Goal: Task Accomplishment & Management: Manage account settings

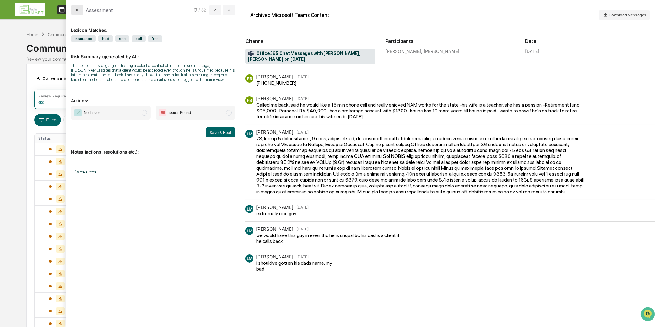
click at [77, 11] on icon "modal" at bounding box center [77, 9] width 5 height 5
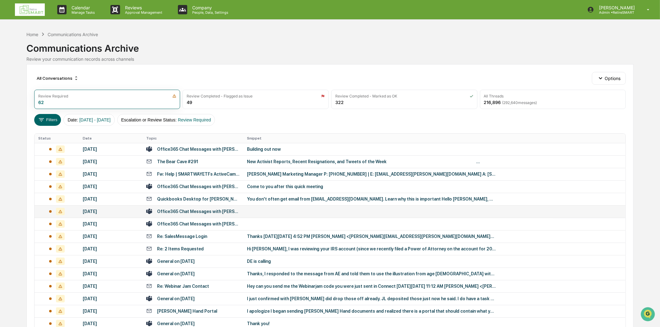
click at [194, 212] on div "Office365 Chat Messages with [PERSON_NAME], [PERSON_NAME] on [DATE]" at bounding box center [198, 211] width 82 height 5
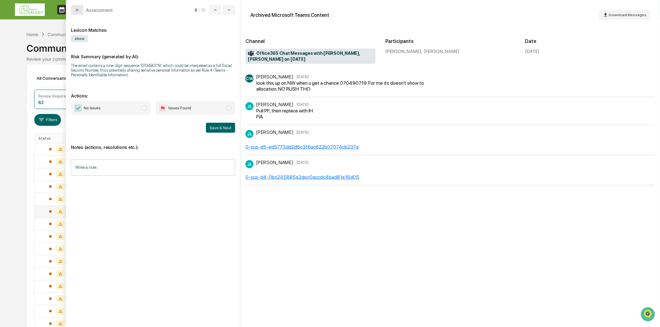
click at [80, 9] on button "modal" at bounding box center [77, 10] width 12 height 10
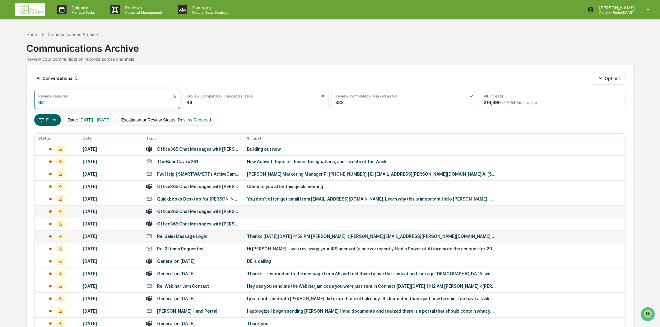
click at [206, 238] on div "Re: SalesMessage Login" at bounding box center [192, 236] width 93 height 6
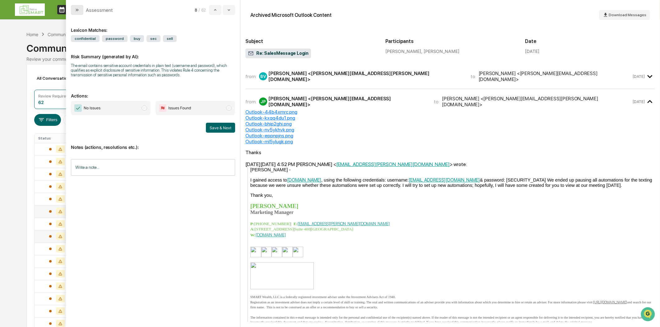
click at [78, 10] on icon "modal" at bounding box center [77, 9] width 5 height 5
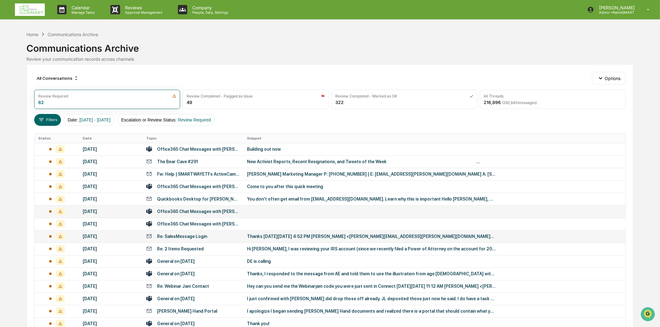
scroll to position [35, 0]
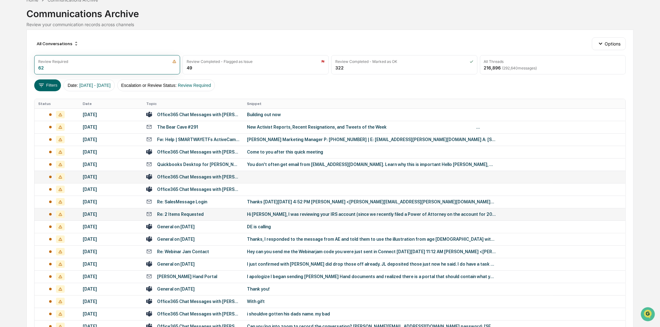
click at [215, 216] on div "Re: 2 Items Requested" at bounding box center [192, 214] width 93 height 6
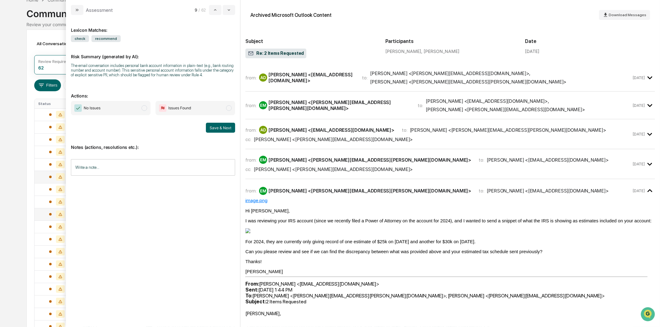
click at [76, 16] on div "Lexicon Matches: check recommend Risk Summary (generated by AI): The email conv…" at bounding box center [153, 171] width 174 height 312
click at [76, 11] on icon "modal" at bounding box center [77, 9] width 5 height 5
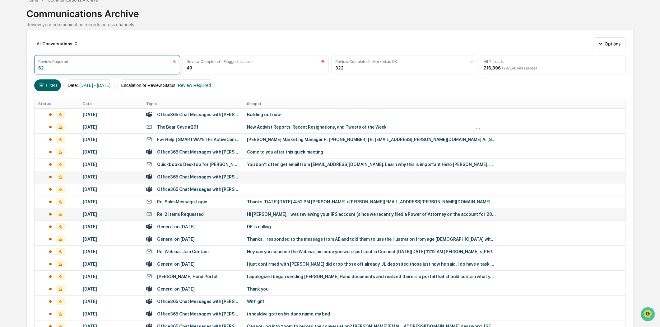
click at [217, 216] on div "Re: 2 Items Requested" at bounding box center [192, 214] width 93 height 6
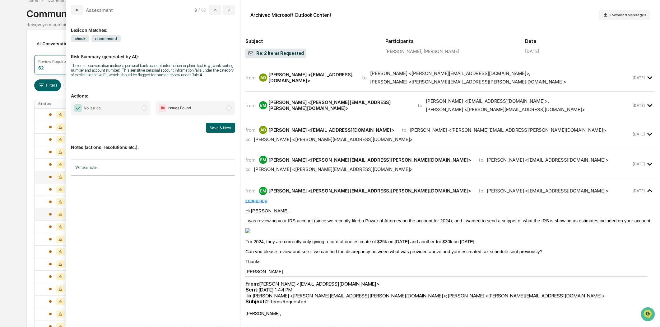
drag, startPoint x: 73, startPoint y: 8, endPoint x: 96, endPoint y: 17, distance: 24.2
click at [73, 8] on button "modal" at bounding box center [77, 10] width 12 height 10
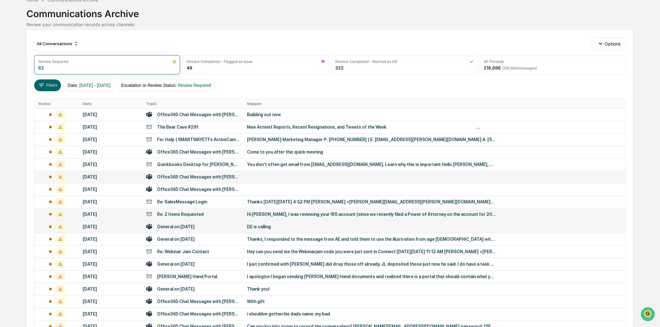
click at [218, 227] on div "General on [DATE]" at bounding box center [192, 226] width 93 height 6
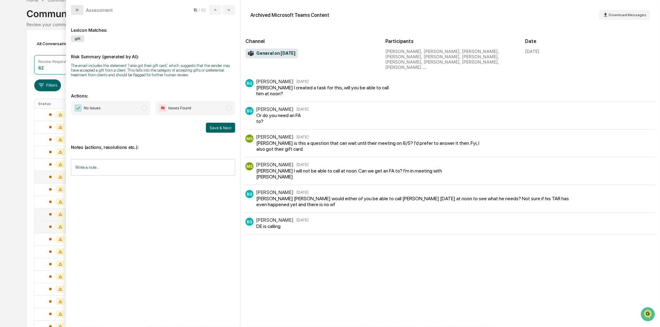
click at [77, 5] on button "modal" at bounding box center [77, 10] width 12 height 10
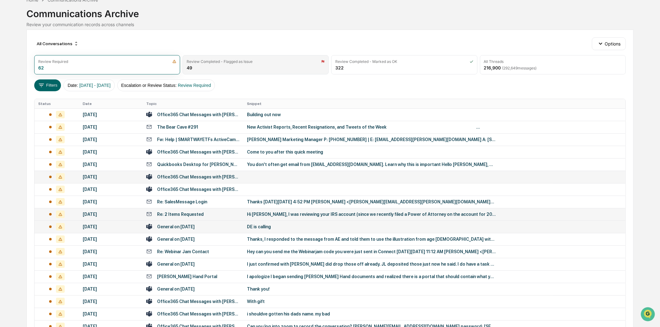
click at [293, 63] on div "Review Completed - Flagged as Issue" at bounding box center [256, 61] width 138 height 5
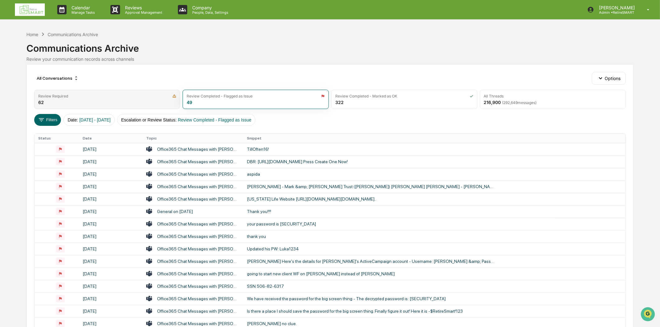
click at [72, 96] on div "Review Required" at bounding box center [107, 96] width 138 height 5
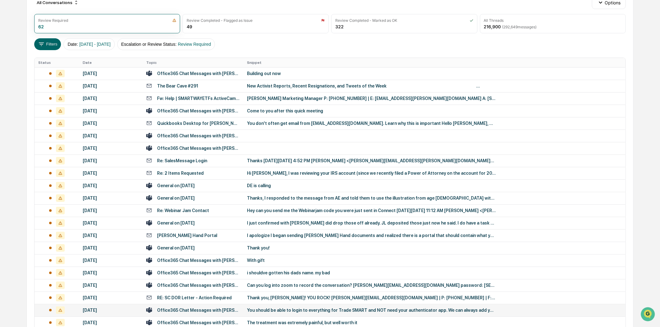
scroll to position [207, 0]
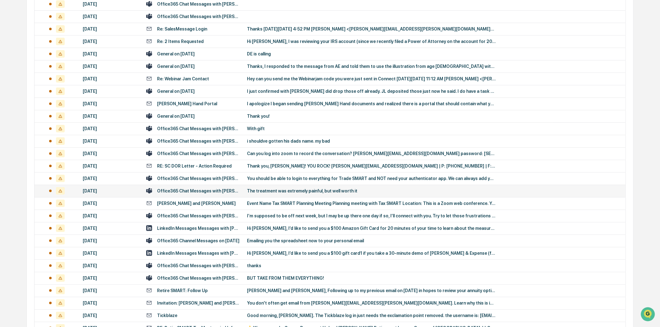
click at [290, 189] on div "The treatment was extremely painful, but well worth it" at bounding box center [371, 190] width 249 height 5
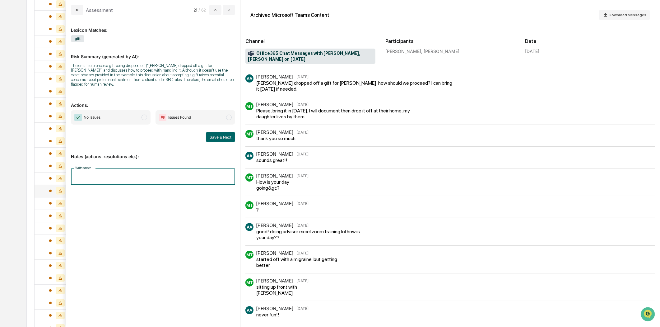
click at [82, 169] on input "Write a note..." at bounding box center [153, 176] width 164 height 16
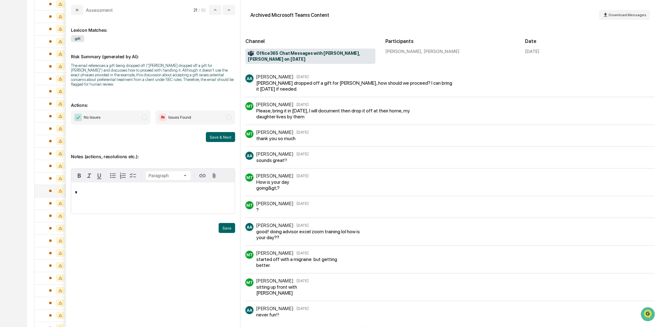
click at [145, 190] on p "*" at bounding box center [153, 192] width 156 height 4
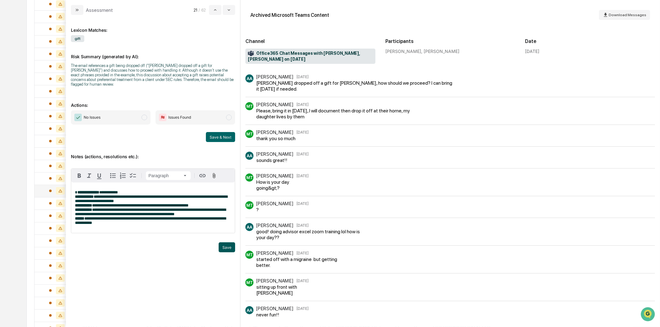
click at [229, 247] on button "Save" at bounding box center [227, 247] width 16 height 10
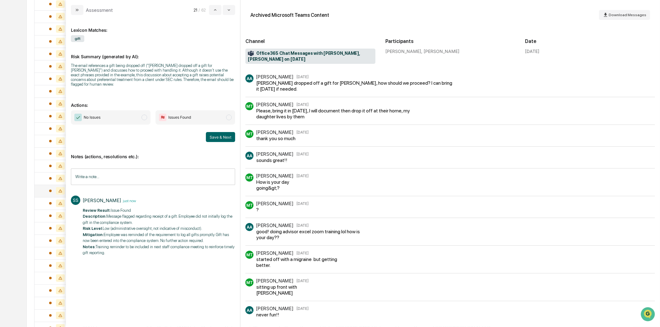
click at [231, 110] on span "Issues Found" at bounding box center [196, 117] width 80 height 14
click at [225, 134] on button "Save & Next" at bounding box center [220, 137] width 29 height 10
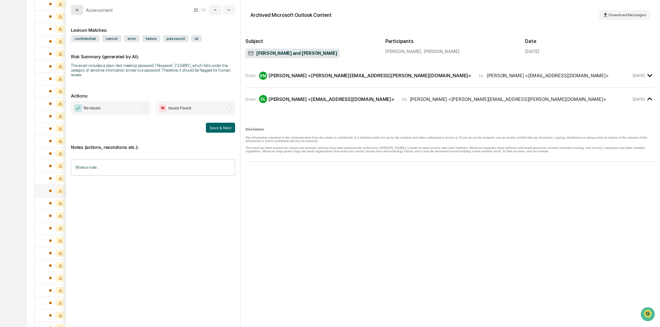
click at [79, 7] on icon "modal" at bounding box center [77, 9] width 5 height 5
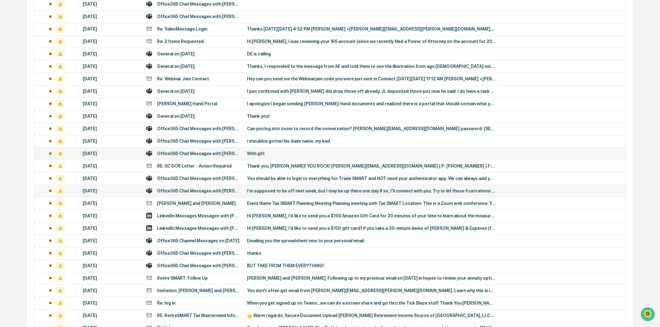
click at [225, 154] on div "Office365 Chat Messages with [PERSON_NAME], [PERSON_NAME] on [DATE]" at bounding box center [198, 153] width 82 height 5
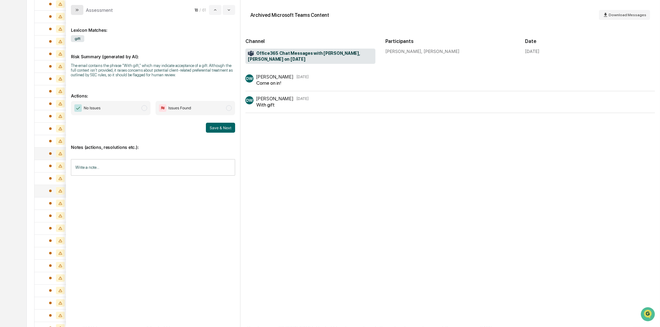
click at [77, 7] on icon "modal" at bounding box center [77, 9] width 5 height 5
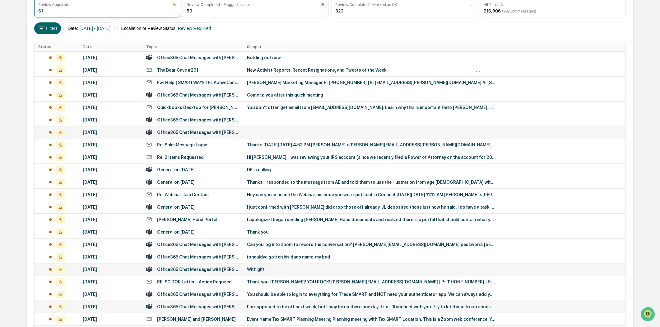
scroll to position [104, 0]
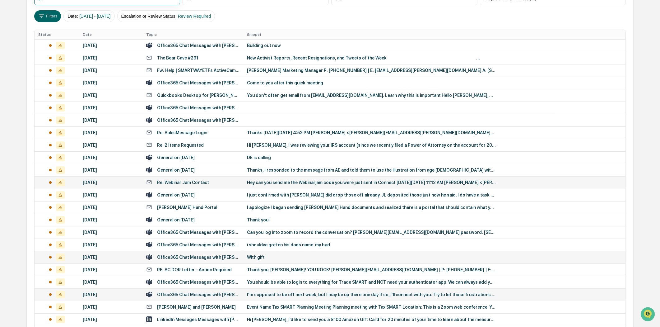
click at [195, 180] on div "Re: Webinar Jam Contact" at bounding box center [183, 182] width 52 height 5
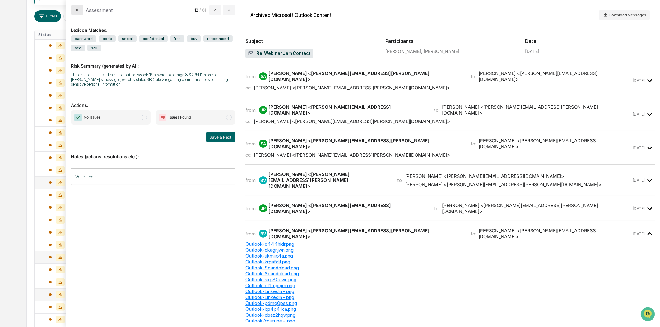
click at [78, 11] on icon "modal" at bounding box center [78, 10] width 2 height 2
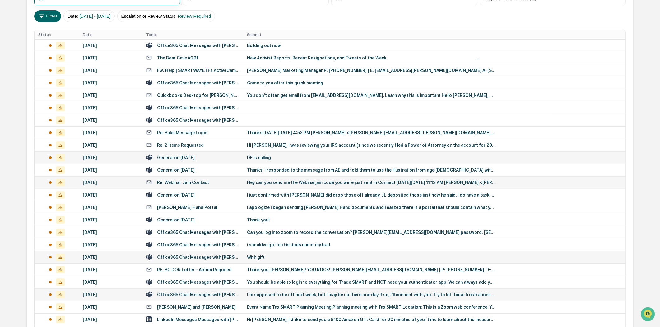
click at [212, 157] on div "General on [DATE]" at bounding box center [192, 157] width 93 height 6
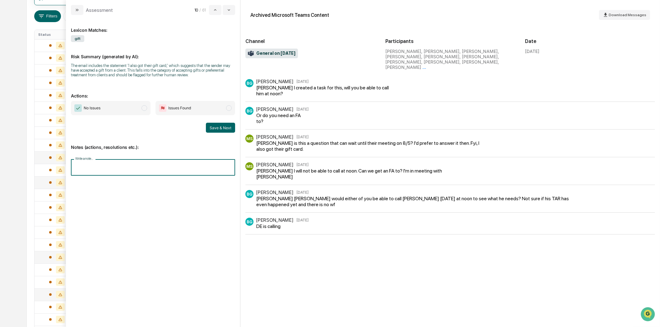
click at [147, 165] on input "Write a note..." at bounding box center [153, 167] width 164 height 16
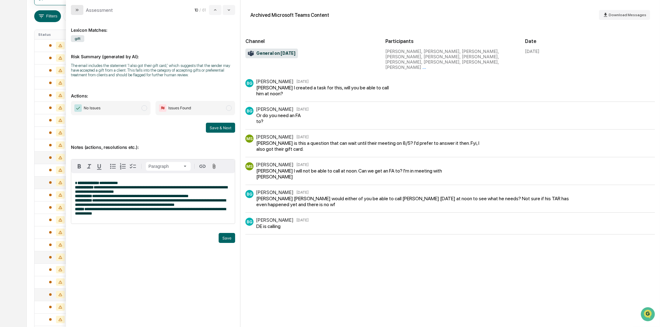
click at [73, 7] on button "modal" at bounding box center [77, 10] width 12 height 10
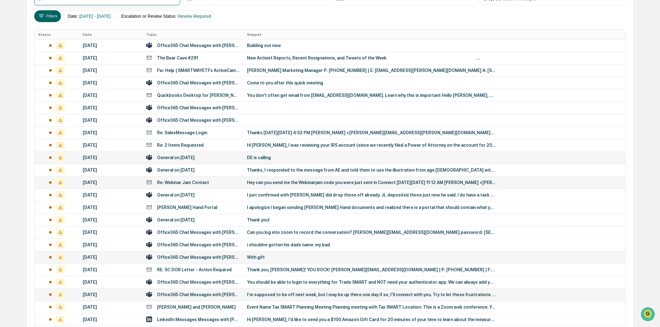
click at [201, 154] on td "General on [DATE]" at bounding box center [192, 157] width 101 height 12
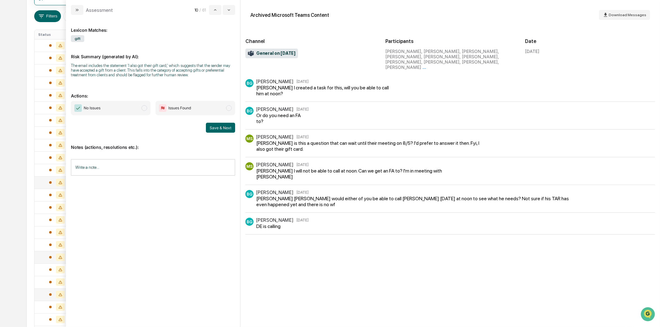
click at [100, 170] on input "Write a note..." at bounding box center [153, 167] width 164 height 16
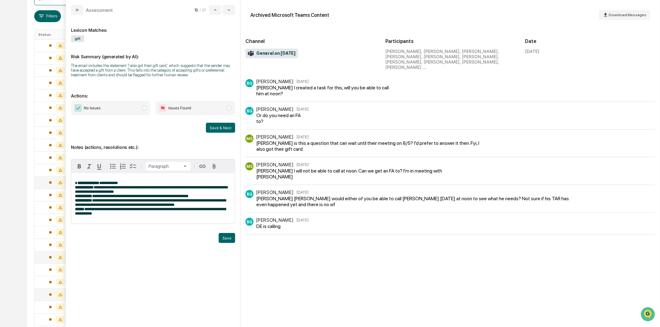
click at [69, 8] on div "Assessment 10 / 61" at bounding box center [153, 7] width 174 height 15
click at [74, 8] on button "modal" at bounding box center [77, 10] width 12 height 10
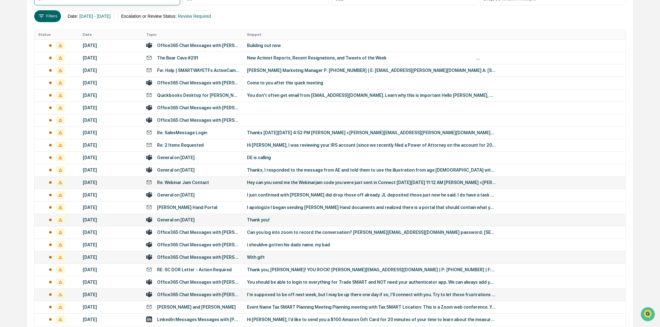
click at [224, 220] on div "General on [DATE]" at bounding box center [192, 220] width 93 height 6
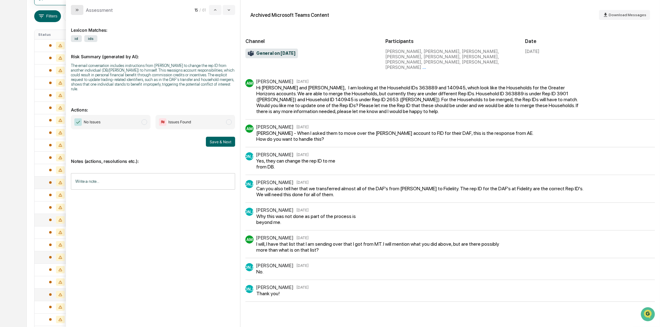
click at [75, 14] on button "modal" at bounding box center [77, 10] width 12 height 10
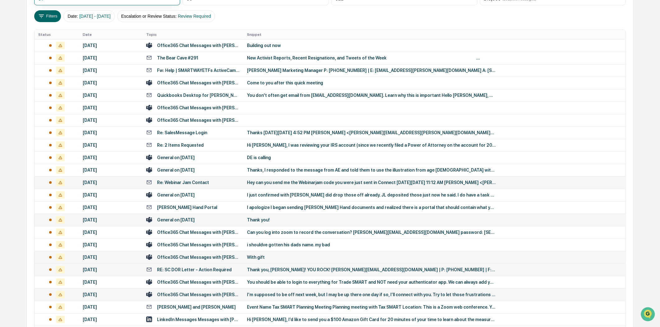
scroll to position [173, 0]
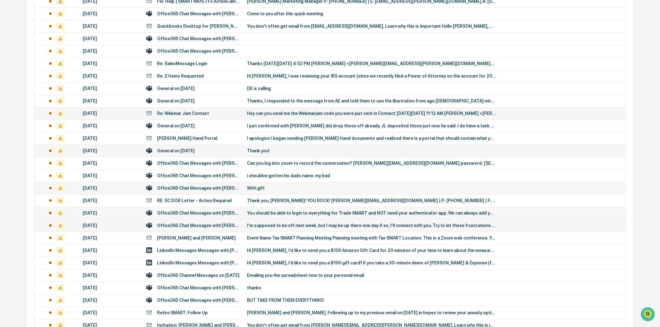
click at [240, 212] on td "Office365 Chat Messages with [PERSON_NAME], [PERSON_NAME] on [DATE]" at bounding box center [192, 213] width 101 height 12
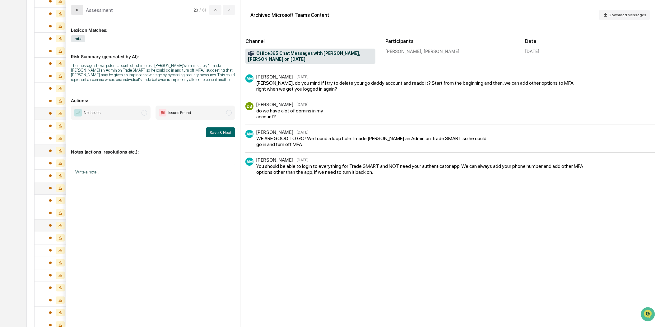
click at [79, 9] on icon "modal" at bounding box center [77, 9] width 5 height 5
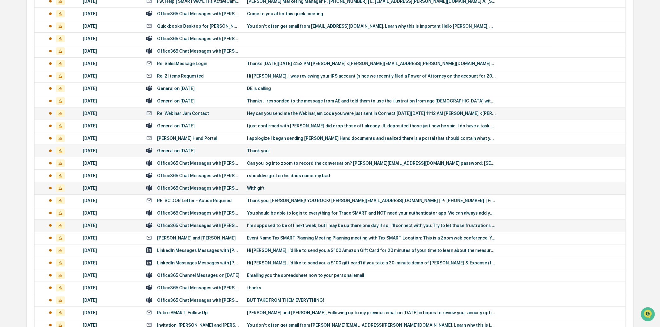
click at [227, 225] on div "Office365 Chat Messages with [PERSON_NAME], [PERSON_NAME] on [DATE]" at bounding box center [198, 225] width 82 height 5
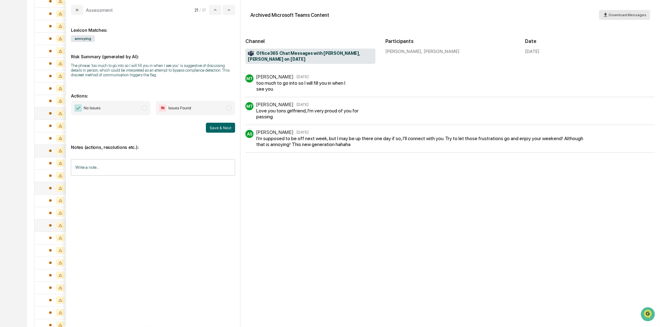
click at [626, 14] on span "Download Messages" at bounding box center [628, 15] width 38 height 4
click at [636, 16] on span "Download Messages" at bounding box center [628, 15] width 38 height 4
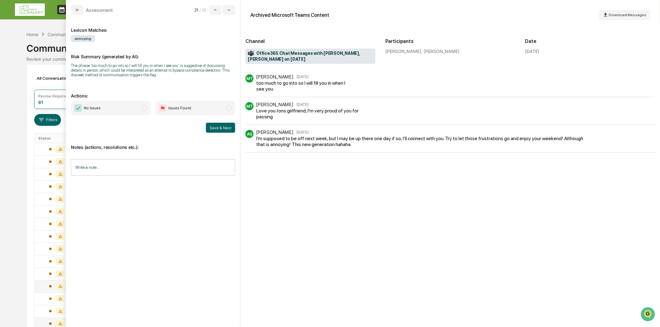
drag, startPoint x: 76, startPoint y: 11, endPoint x: 209, endPoint y: 48, distance: 138.0
click at [76, 11] on icon "modal" at bounding box center [77, 9] width 5 height 5
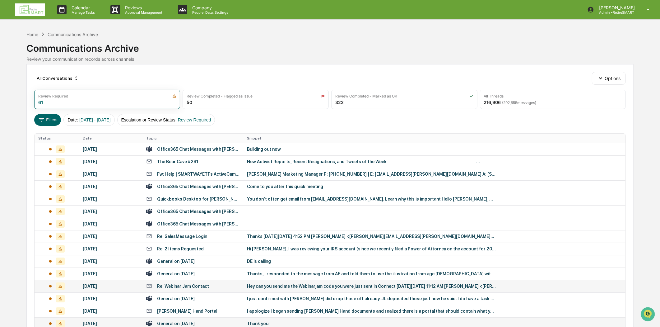
click at [30, 13] on img at bounding box center [30, 9] width 30 height 12
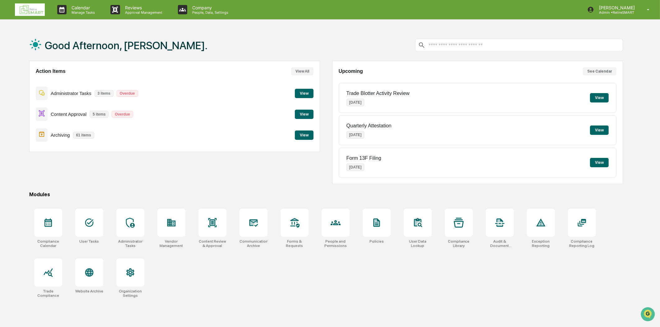
click at [305, 113] on button "View" at bounding box center [304, 113] width 19 height 9
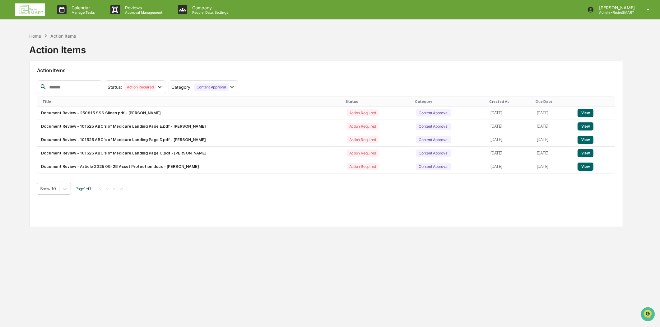
click at [32, 14] on img at bounding box center [30, 9] width 30 height 12
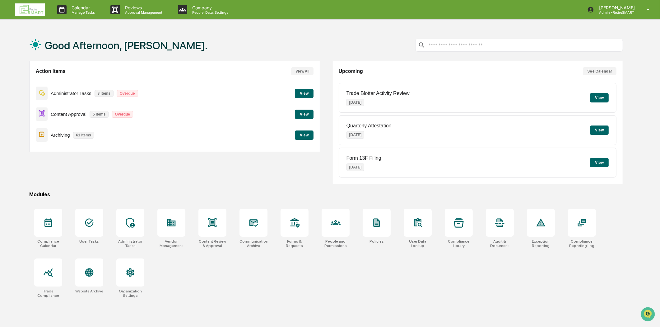
click at [302, 134] on button "View" at bounding box center [304, 134] width 19 height 9
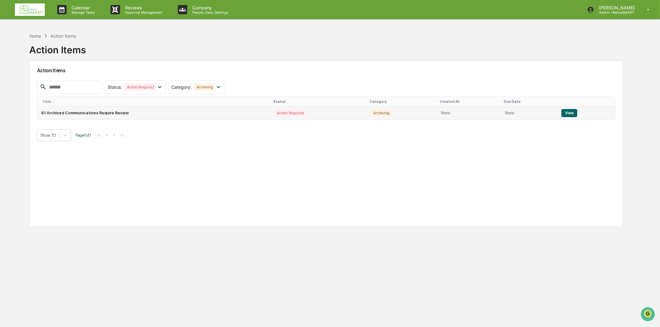
click at [572, 113] on button "View" at bounding box center [569, 113] width 16 height 8
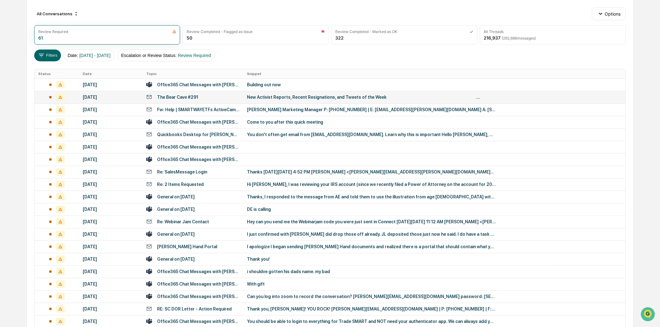
scroll to position [138, 0]
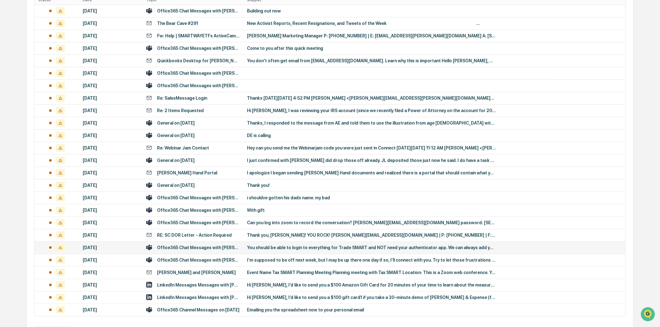
click at [214, 250] on td "Office365 Chat Messages with [PERSON_NAME], [PERSON_NAME] on [DATE]" at bounding box center [192, 247] width 101 height 12
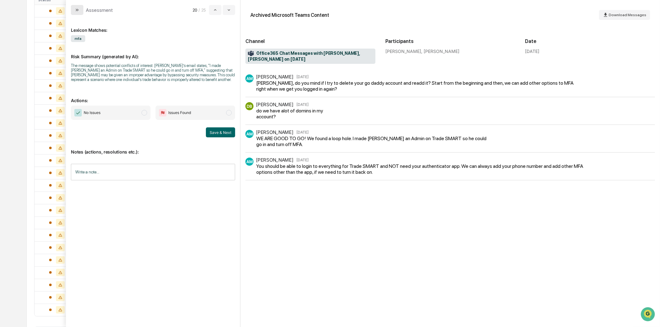
click at [75, 9] on icon "modal" at bounding box center [77, 9] width 5 height 5
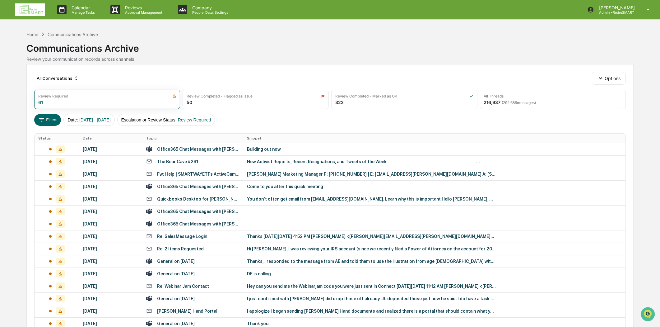
scroll to position [162, 0]
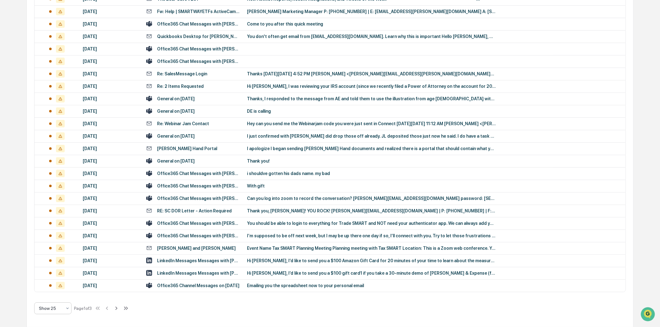
click at [68, 310] on icon at bounding box center [67, 307] width 5 height 5
click at [58, 292] on div "Show 100" at bounding box center [53, 291] width 37 height 12
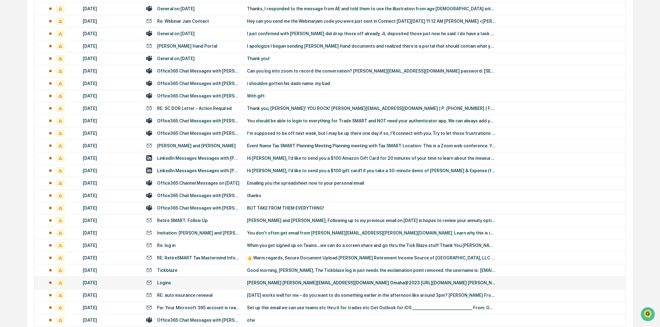
scroll to position [404, 0]
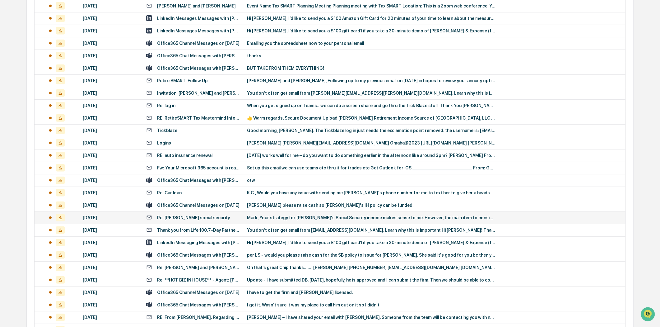
click at [195, 219] on div "Re: [PERSON_NAME] social security" at bounding box center [193, 217] width 73 height 5
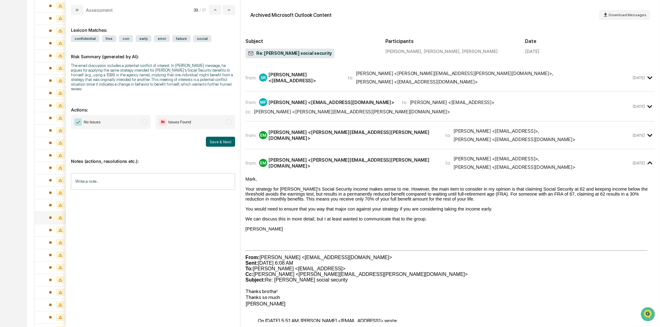
click at [356, 77] on div "from: SR [PERSON_NAME] <[EMAIL_ADDRESS]> to: [PERSON_NAME] <[PERSON_NAME][EMAIL…" at bounding box center [438, 77] width 386 height 14
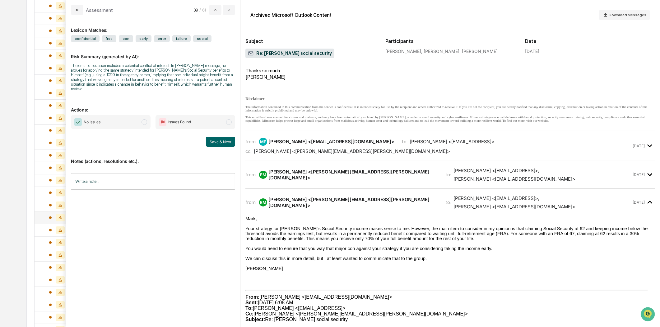
scroll to position [173, 0]
click at [373, 149] on div "from: MF [PERSON_NAME] <[EMAIL_ADDRESS][DOMAIN_NAME]> to: [PERSON_NAME] <[EMAIL…" at bounding box center [438, 145] width 386 height 16
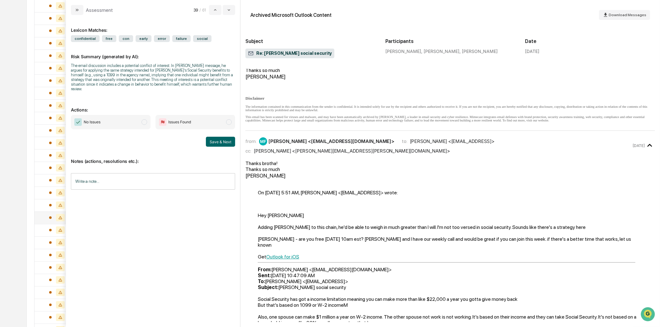
click at [76, 7] on button "modal" at bounding box center [77, 10] width 12 height 10
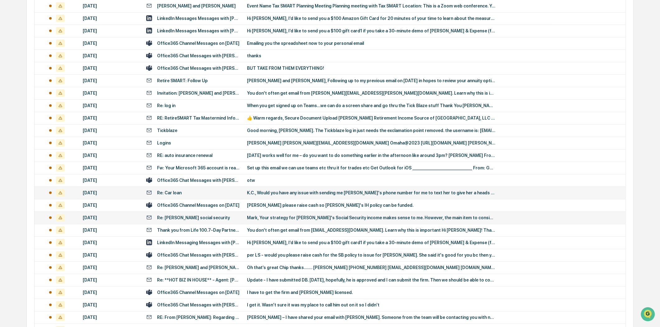
click at [200, 195] on td "Re: Car loan" at bounding box center [192, 192] width 101 height 12
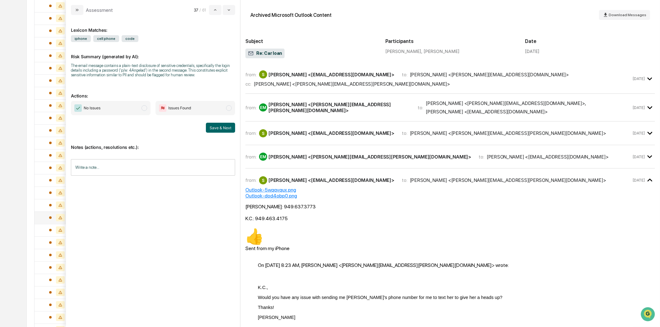
click at [69, 11] on div "Assessment 37 / 61" at bounding box center [153, 7] width 174 height 15
click at [73, 10] on button "modal" at bounding box center [77, 10] width 12 height 10
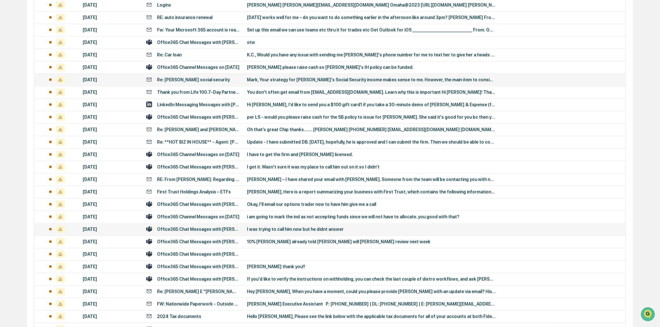
scroll to position [610, 0]
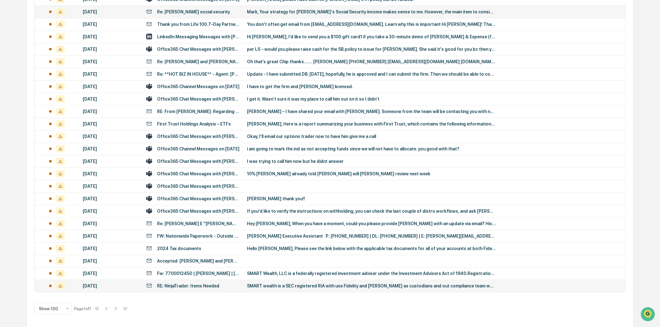
click at [220, 287] on div "RE: NinjaTrader: Items Needed" at bounding box center [192, 285] width 93 height 6
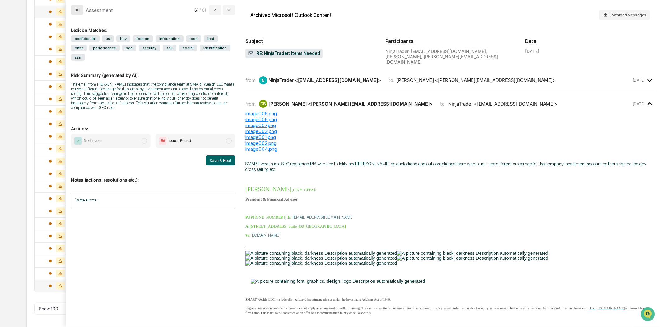
click at [74, 8] on button "modal" at bounding box center [77, 10] width 12 height 10
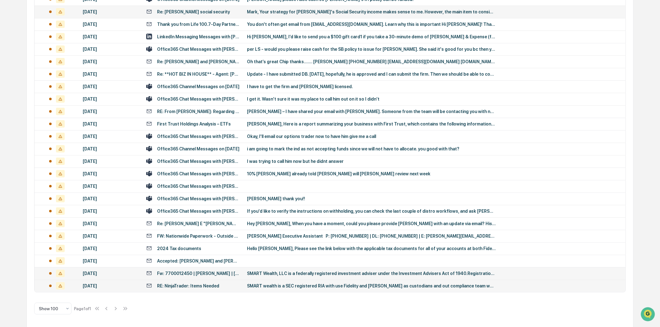
click at [201, 274] on div "Fw: 7700012450 | [PERSON_NAME] | [PERSON_NAME]" at bounding box center [198, 273] width 82 height 5
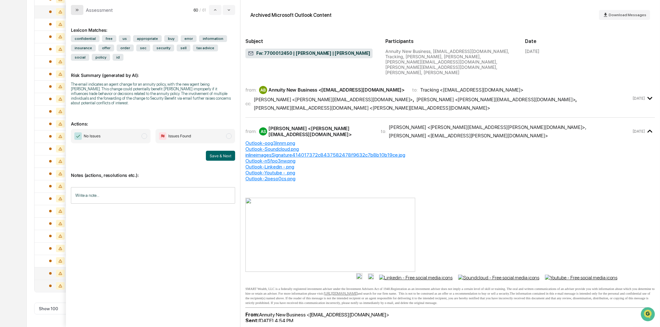
click at [76, 10] on icon "modal" at bounding box center [77, 9] width 5 height 5
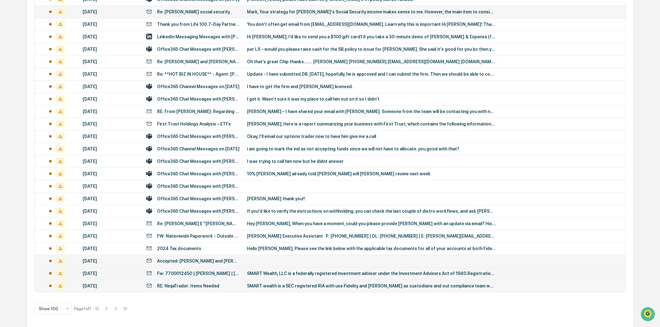
click at [199, 262] on div "Accepted: [PERSON_NAME] and [PERSON_NAME]" at bounding box center [198, 260] width 82 height 5
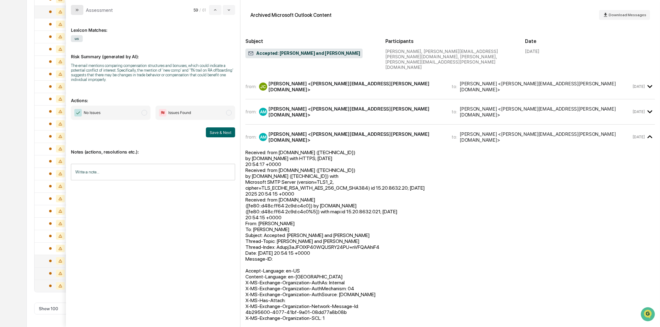
click at [80, 7] on button "modal" at bounding box center [77, 10] width 12 height 10
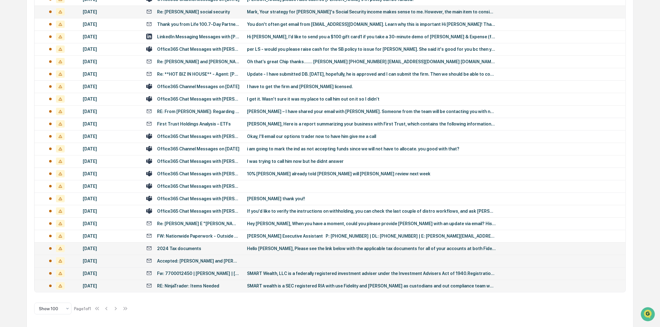
click at [188, 246] on div "2024 Tax documents" at bounding box center [179, 248] width 44 height 5
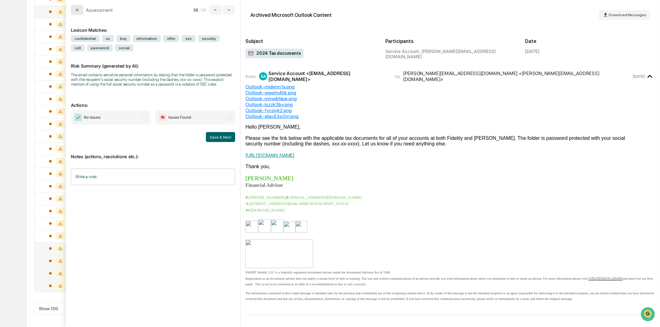
click at [73, 13] on button "modal" at bounding box center [77, 10] width 12 height 10
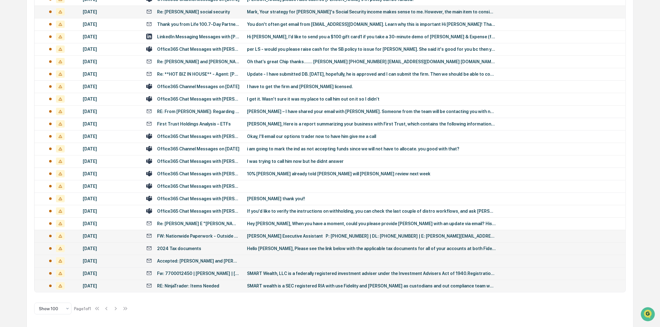
click at [194, 234] on div "FW: Nationwide Paperwork - Outside of Term Window" at bounding box center [198, 235] width 82 height 5
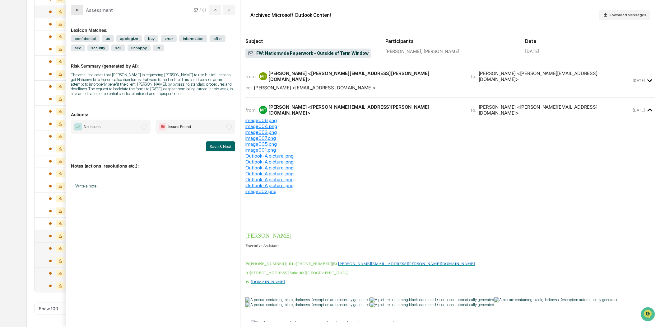
click at [81, 9] on button "modal" at bounding box center [77, 10] width 12 height 10
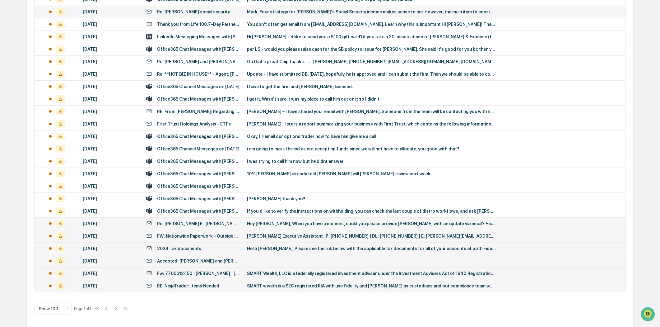
click at [216, 221] on div "Re: [PERSON_NAME] E "[PERSON_NAME]" [PERSON_NAME]" at bounding box center [192, 223] width 93 height 6
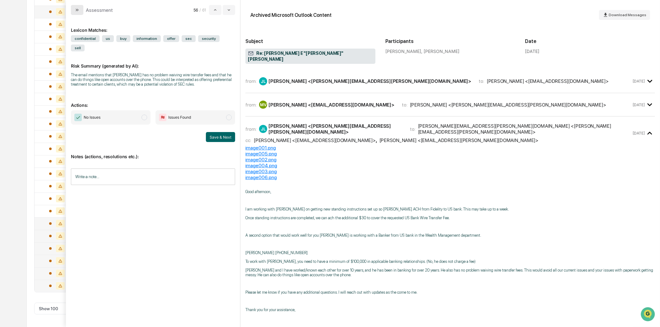
click at [76, 6] on button "modal" at bounding box center [77, 10] width 12 height 10
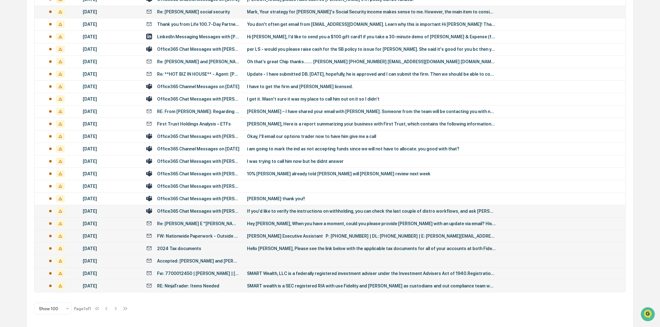
click at [215, 209] on div "Office365 Chat Messages with [PERSON_NAME], [PERSON_NAME] on [DATE]" at bounding box center [198, 210] width 82 height 5
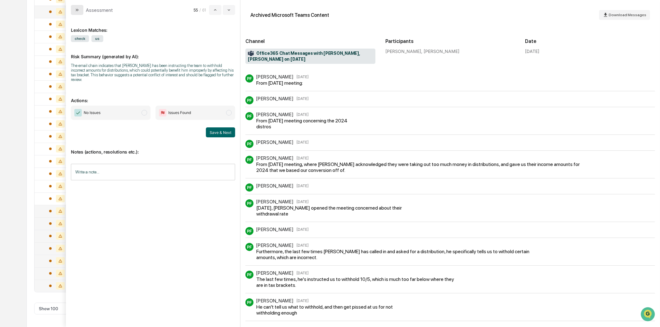
click at [74, 6] on button "modal" at bounding box center [77, 10] width 12 height 10
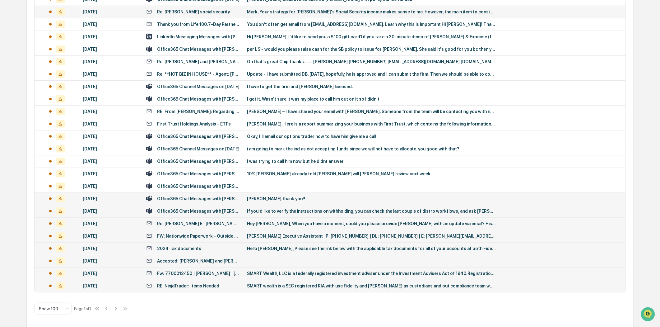
click at [208, 199] on div "Office365 Chat Messages with [PERSON_NAME], [PERSON_NAME] on [DATE]" at bounding box center [198, 198] width 82 height 5
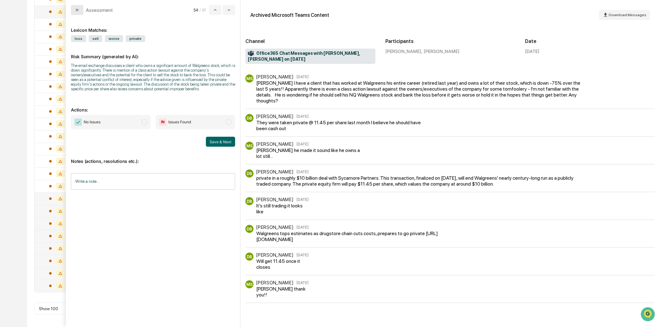
click at [75, 11] on icon "modal" at bounding box center [77, 9] width 5 height 5
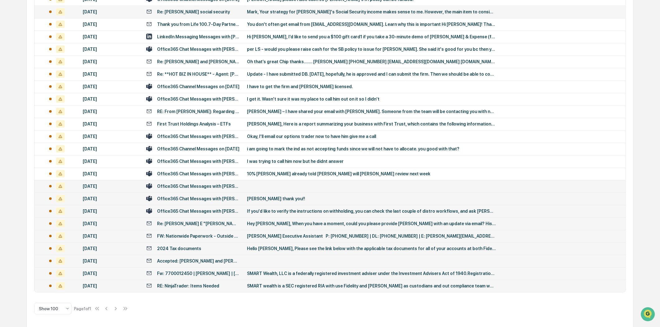
click at [225, 184] on div "Office365 Chat Messages with [PERSON_NAME], [PERSON_NAME] on [DATE]" at bounding box center [198, 186] width 82 height 5
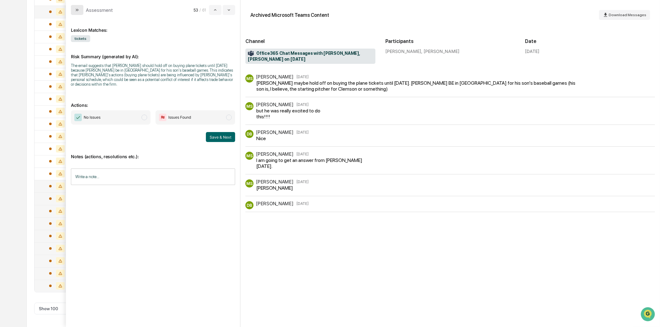
click at [74, 7] on button "modal" at bounding box center [77, 10] width 12 height 10
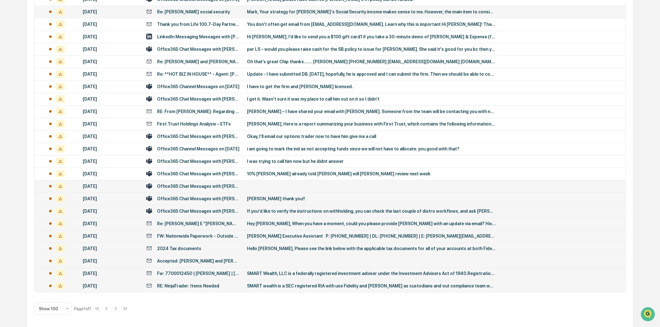
click at [179, 185] on div "Office365 Chat Messages with [PERSON_NAME], [PERSON_NAME] on [DATE]" at bounding box center [198, 186] width 82 height 5
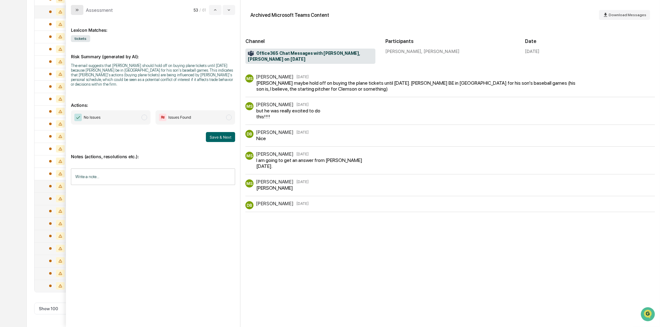
click at [77, 11] on icon "modal" at bounding box center [77, 9] width 5 height 5
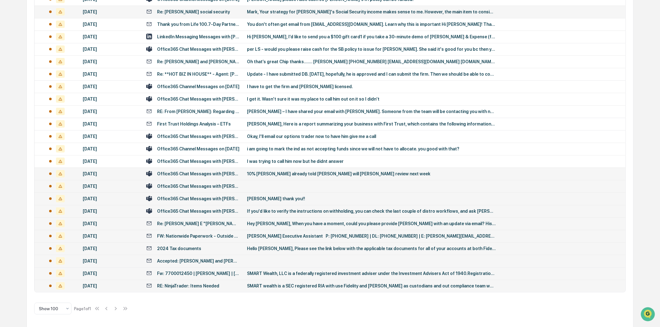
click at [216, 171] on div "Office365 Chat Messages with [PERSON_NAME], [PERSON_NAME], [PERSON_NAME] on [DA…" at bounding box center [198, 173] width 82 height 5
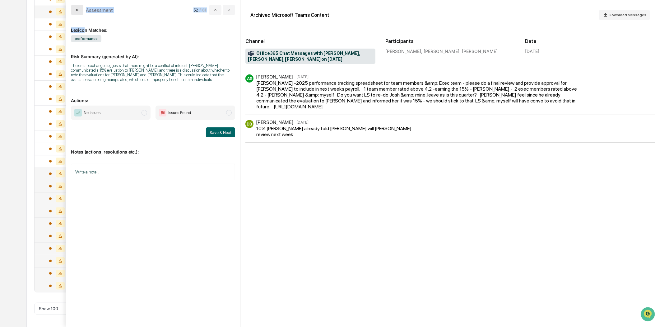
drag, startPoint x: 84, startPoint y: 22, endPoint x: 75, endPoint y: 13, distance: 12.8
click at [75, 14] on div "Assessment 52 / 61 Lexicon Matches: performance Risk Summary (generated by AI):…" at bounding box center [153, 163] width 175 height 327
click at [75, 13] on button "modal" at bounding box center [77, 10] width 12 height 10
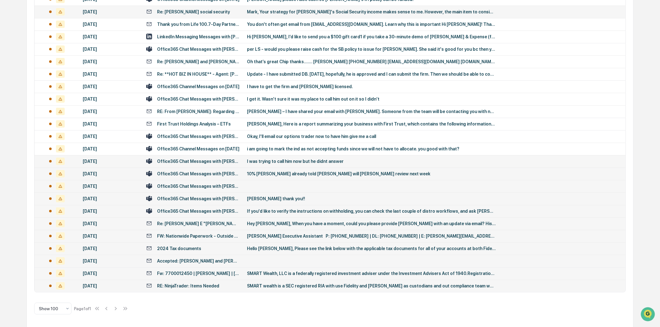
click at [203, 159] on div "Office365 Chat Messages with [PERSON_NAME], [PERSON_NAME], [PERSON_NAME] on [DA…" at bounding box center [198, 161] width 82 height 5
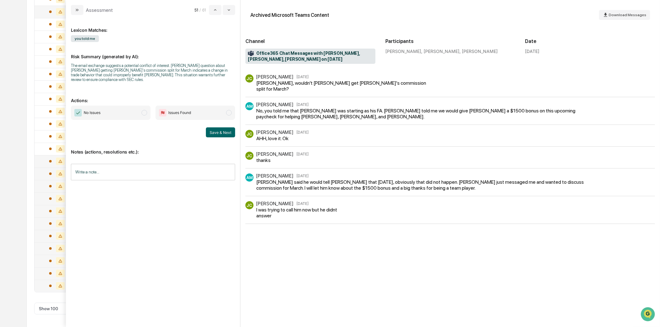
click at [76, 12] on icon "modal" at bounding box center [77, 9] width 5 height 5
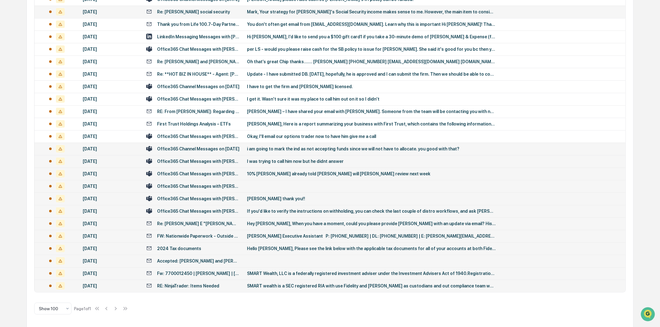
click at [207, 146] on div "Office365 Channel Messages on [DATE]" at bounding box center [198, 148] width 82 height 5
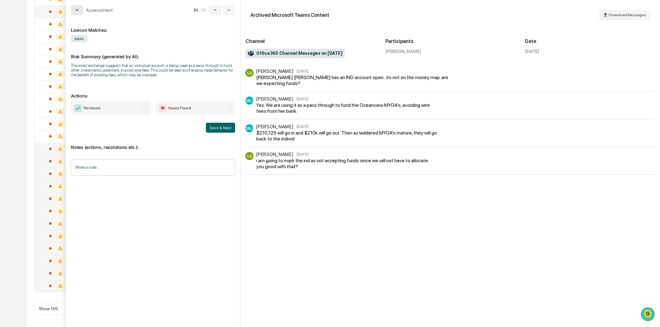
click at [79, 8] on icon "modal" at bounding box center [77, 9] width 5 height 5
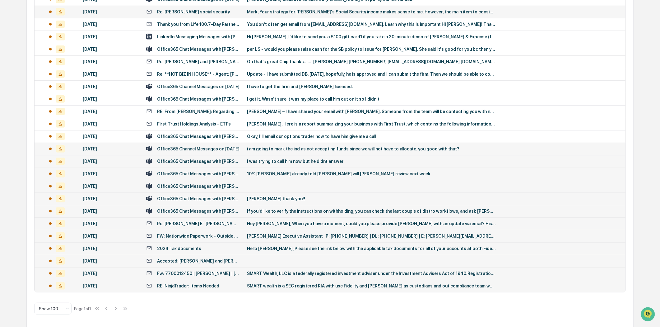
click at [213, 159] on div "Office365 Chat Messages with [PERSON_NAME], [PERSON_NAME], [PERSON_NAME] on [DA…" at bounding box center [198, 161] width 82 height 5
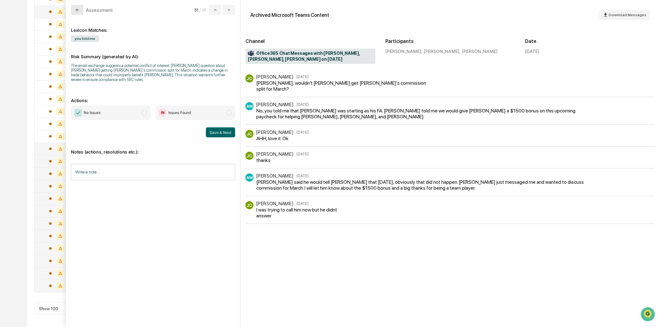
click at [80, 8] on button "modal" at bounding box center [77, 10] width 12 height 10
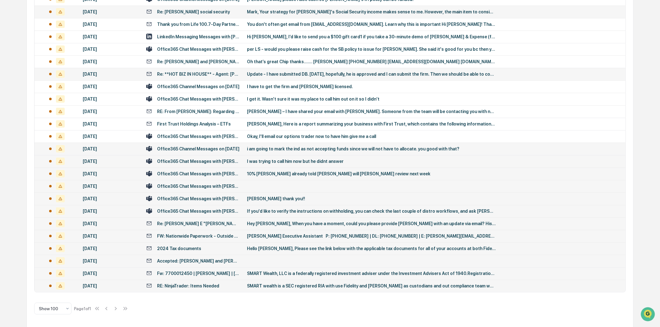
click at [187, 72] on div "Re: **HOT BIZ IN HOUSE** - Agent: [PERSON_NAME] / Carrier: Symetra / Marketer: …" at bounding box center [198, 74] width 82 height 5
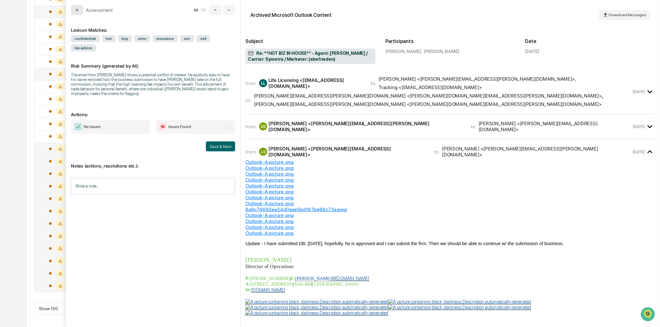
click at [80, 11] on button "modal" at bounding box center [77, 10] width 12 height 10
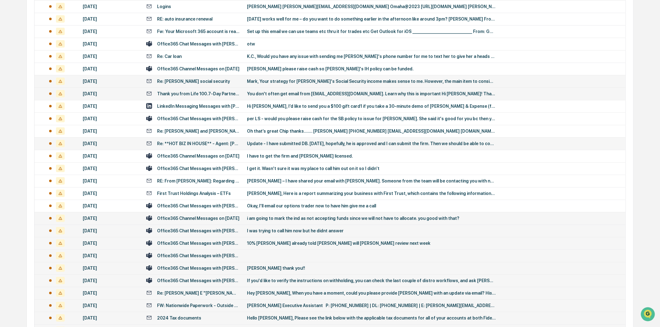
scroll to position [506, 0]
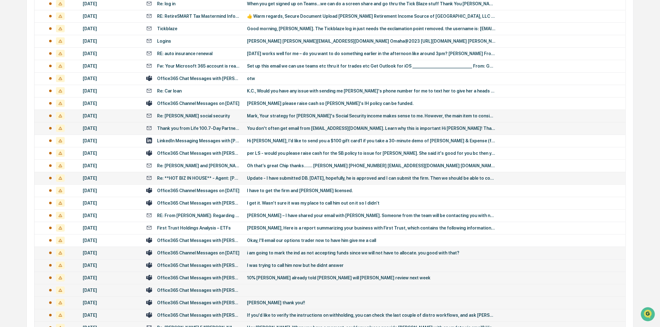
click at [416, 127] on div "You don't often get email from [EMAIL_ADDRESS][DOMAIN_NAME]. Learn why this is …" at bounding box center [371, 128] width 249 height 5
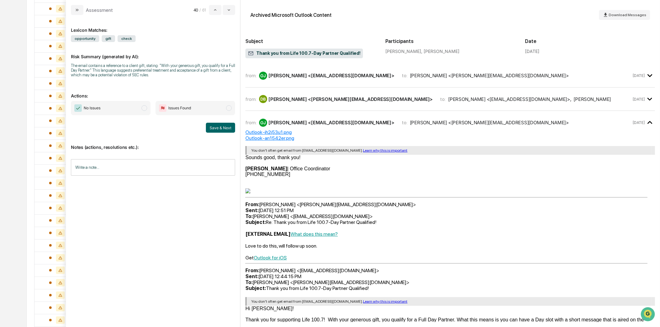
scroll to position [264, 0]
click at [305, 91] on div "from: [PERSON_NAME] <[EMAIL_ADDRESS][DOMAIN_NAME]> to: [PERSON_NAME] <[PERSON_N…" at bounding box center [450, 238] width 410 height 338
click at [301, 99] on div "[PERSON_NAME] <[PERSON_NAME][EMAIL_ADDRESS][DOMAIN_NAME]>" at bounding box center [350, 99] width 164 height 6
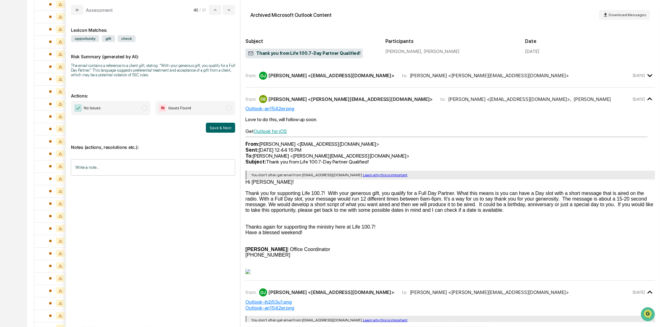
scroll to position [126, 0]
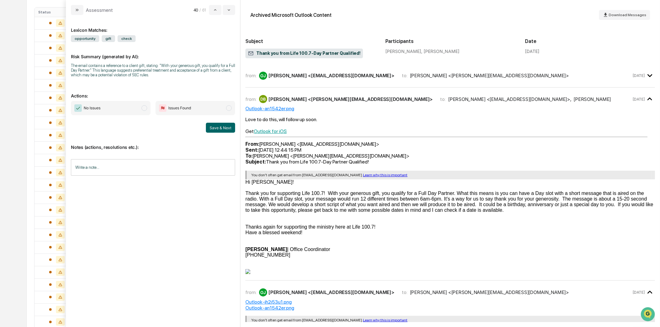
click at [304, 82] on div "from: [PERSON_NAME] <[EMAIL_ADDRESS][DOMAIN_NAME]> to: [PERSON_NAME] <[PERSON_N…" at bounding box center [450, 75] width 410 height 13
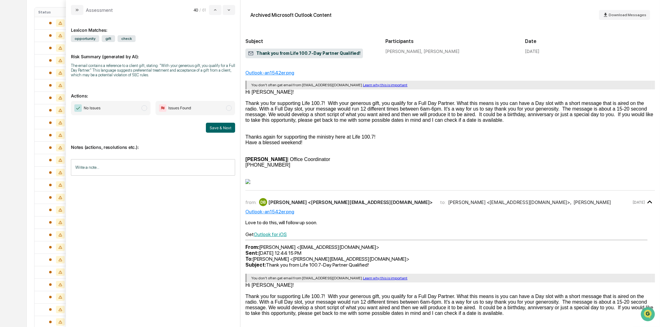
scroll to position [0, 0]
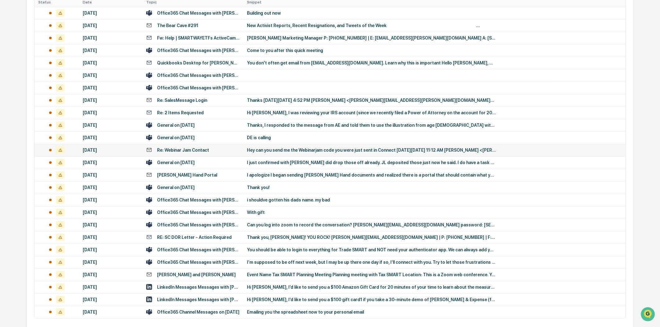
scroll to position [162, 0]
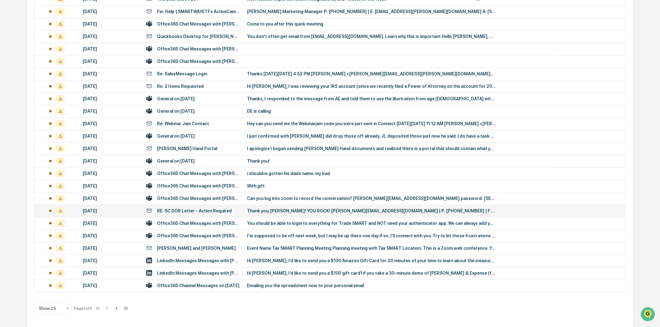
click at [178, 209] on div "RE: SC DOR Letter - Action Required" at bounding box center [194, 210] width 75 height 5
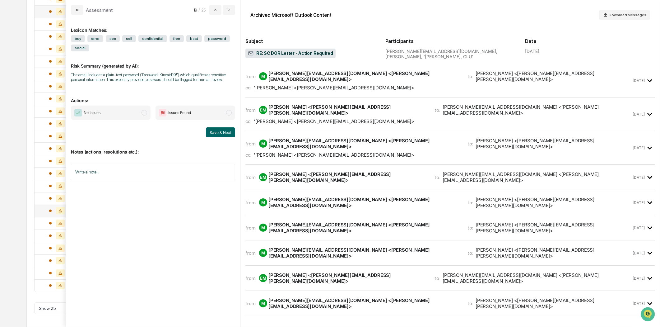
click at [82, 10] on button "modal" at bounding box center [77, 10] width 12 height 10
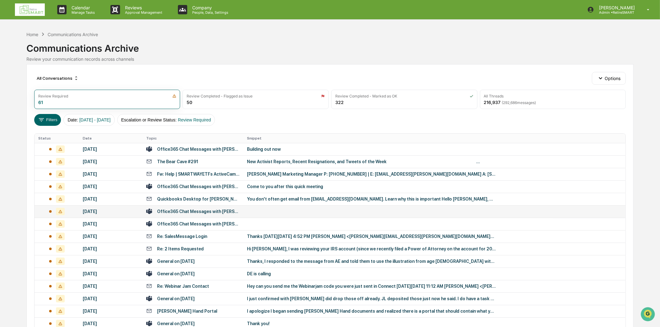
scroll to position [162, 0]
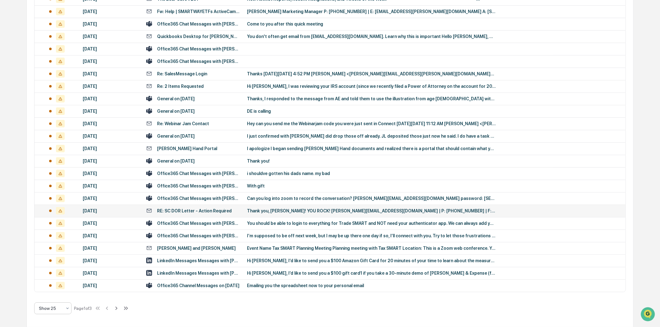
click at [66, 308] on icon at bounding box center [67, 307] width 5 height 5
click at [55, 288] on div "Show 100" at bounding box center [53, 291] width 37 height 12
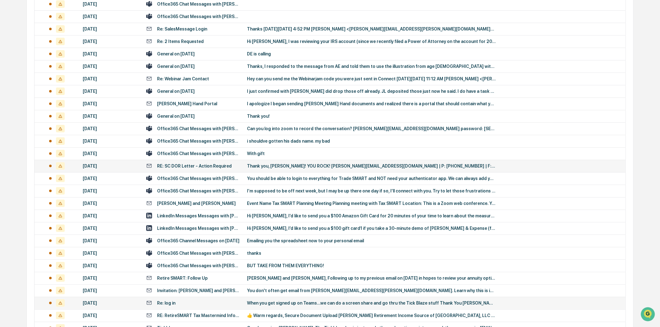
scroll to position [0, 0]
